Goal: Navigation & Orientation: Find specific page/section

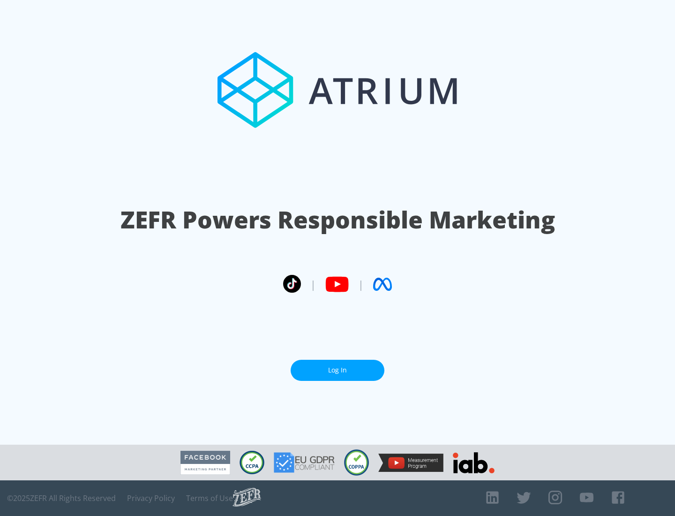
click at [337, 370] on link "Log In" at bounding box center [338, 370] width 94 height 21
